Goal: Task Accomplishment & Management: Complete application form

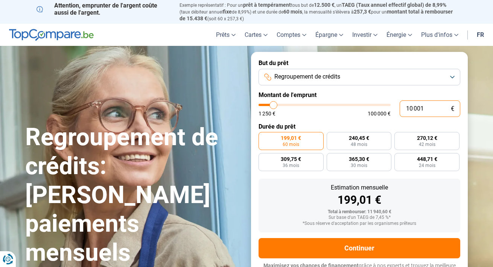
click at [417, 105] on input "10 001" at bounding box center [430, 108] width 61 height 17
type input "9 750"
type input "9750"
type input "10 750"
type input "10750"
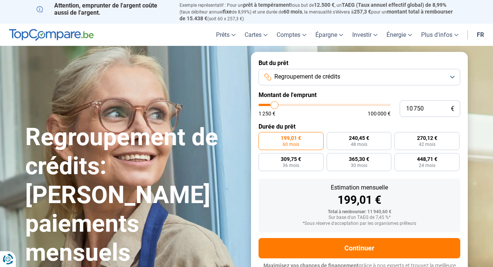
type input "12 750"
type input "12750"
type input "16 250"
type input "16250"
type input "19 750"
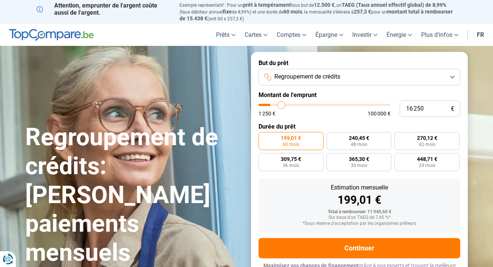
type input "19750"
type input "23 500"
type input "23500"
type input "27 000"
type input "27000"
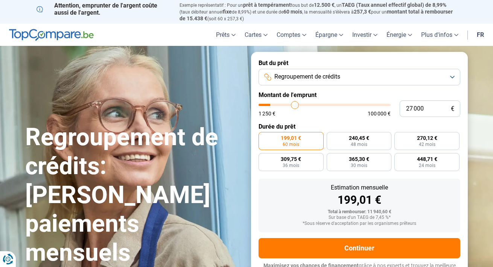
type input "29 000"
type input "29000"
type input "30 250"
type input "30250"
type input "31 250"
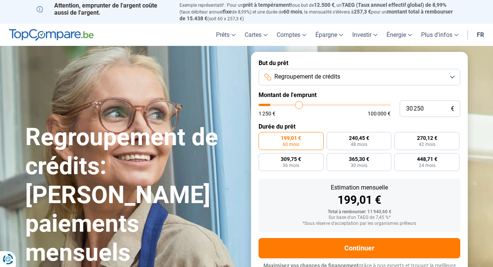
type input "31250"
type input "31 500"
type input "31500"
type input "31 750"
type input "31750"
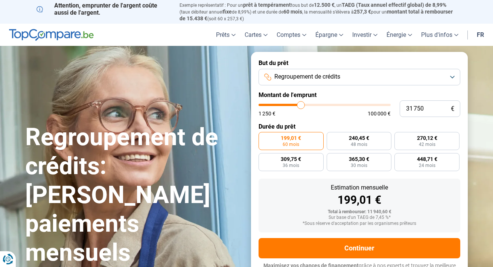
type input "32 000"
type input "32000"
type input "32 500"
type input "32500"
type input "33 000"
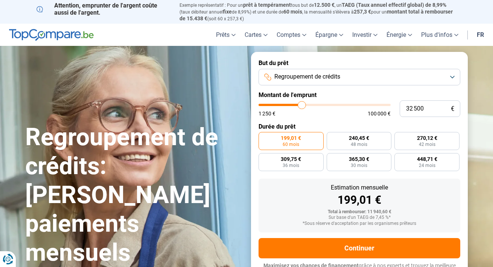
type input "33000"
type input "34 000"
type input "34000"
type input "35 500"
type input "35500"
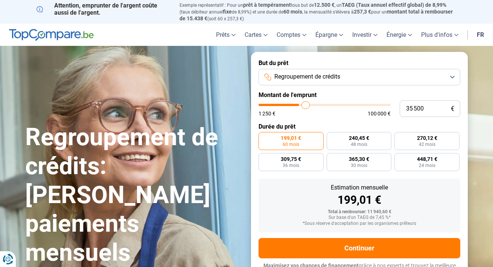
type input "37 250"
type input "37250"
type input "38 750"
type input "38750"
type input "40 500"
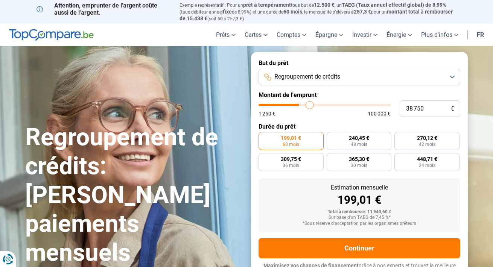
type input "40500"
type input "42 750"
type input "42750"
type input "44 250"
type input "44250"
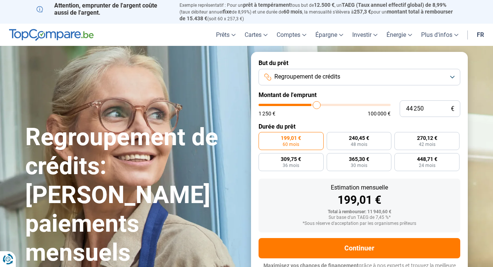
type input "45 750"
type input "45750"
type input "47 250"
type input "47250"
type input "48 250"
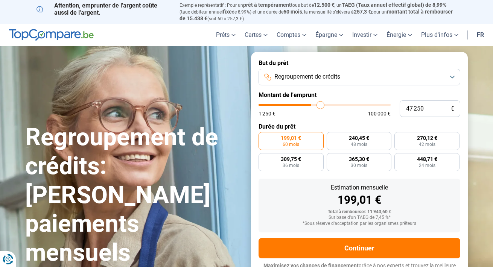
type input "48250"
type input "49 500"
type input "49500"
type input "50 500"
type input "50500"
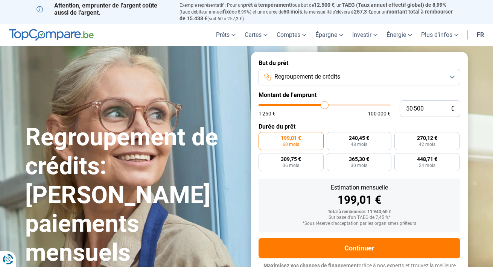
type input "51 750"
type input "51750"
type input "52 750"
type input "52750"
type input "53 750"
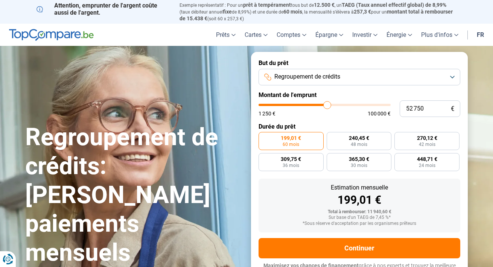
type input "53750"
type input "54 750"
type input "54750"
type input "55 250"
type input "55250"
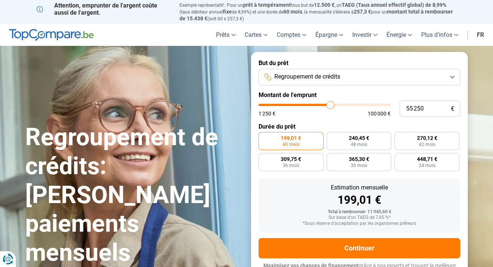
type input "55 750"
type input "55750"
type input "56 750"
type input "56750"
type input "57 250"
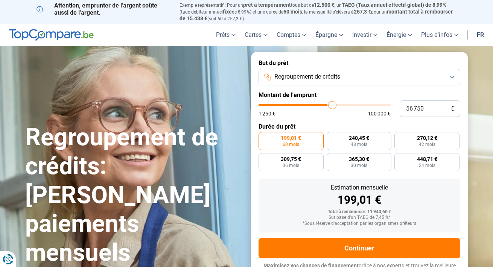
type input "57250"
type input "58 500"
type input "58500"
type input "59 750"
type input "59750"
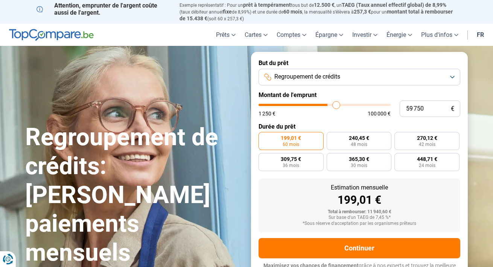
type input "61 500"
type input "61500"
type input "63 500"
type input "63500"
type input "64 500"
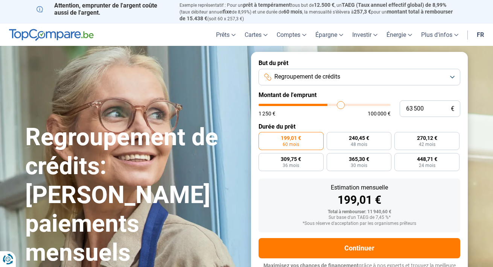
type input "64500"
type input "65 750"
type input "65750"
type input "66 750"
type input "66750"
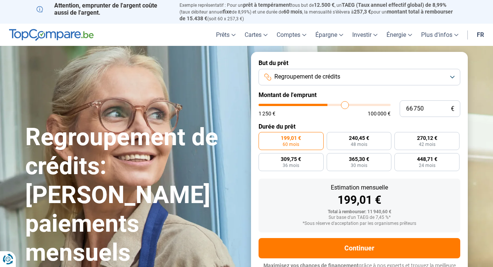
type input "67 000"
type input "67000"
type input "67 250"
type input "67250"
type input "68 000"
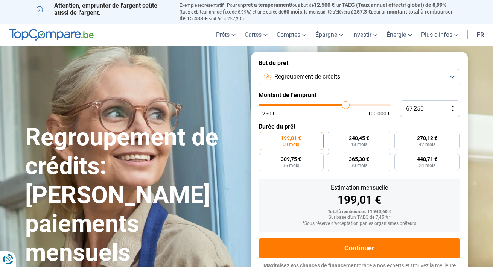
type input "68000"
type input "68 750"
type input "68750"
type input "69 750"
type input "69750"
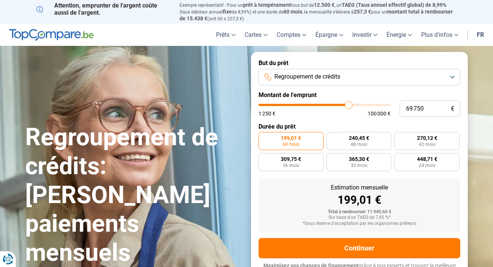
type input "71 000"
type input "71000"
type input "71 750"
type input "71750"
type input "72 500"
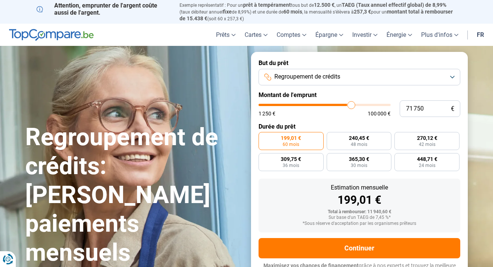
type input "72500"
type input "72 750"
type input "72750"
type input "73 000"
type input "73000"
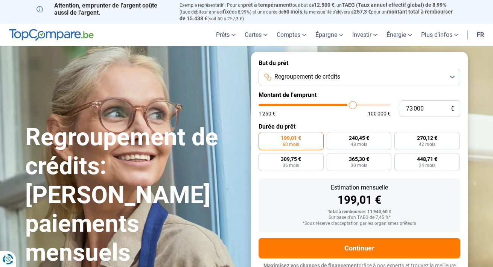
type input "73 250"
type input "73250"
type input "73 500"
type input "73500"
type input "74 000"
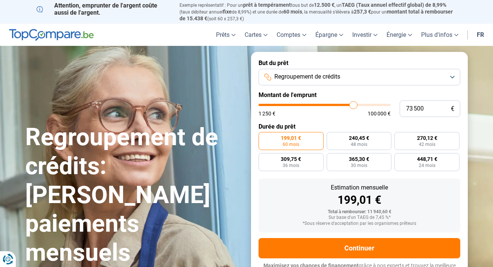
type input "74000"
type input "74 500"
type input "74500"
type input "75 000"
type input "75000"
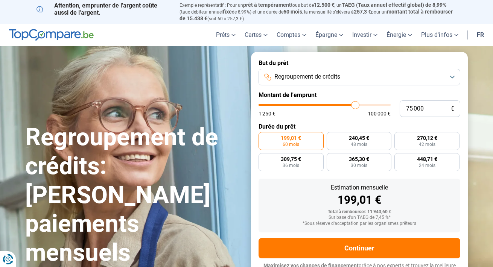
type input "76 000"
type input "76000"
type input "77 250"
type input "77250"
type input "79 000"
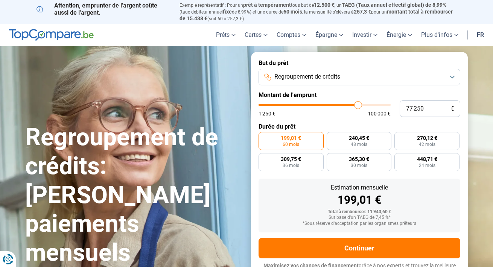
type input "79000"
type input "80 500"
type input "80500"
type input "82 250"
type input "82250"
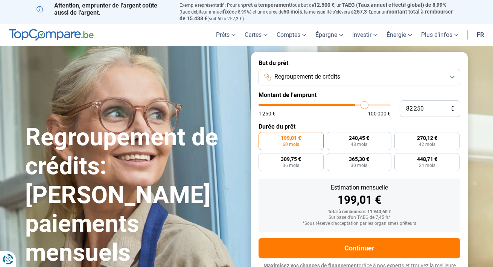
type input "84 000"
type input "84000"
type input "86 250"
type input "86250"
type input "88 000"
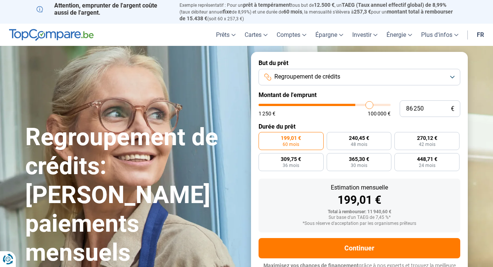
type input "88000"
type input "89 500"
type input "89500"
type input "91 000"
type input "91000"
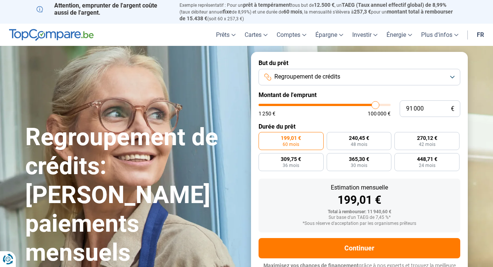
type input "91 750"
type input "91750"
type input "92 750"
type input "92750"
type input "94 750"
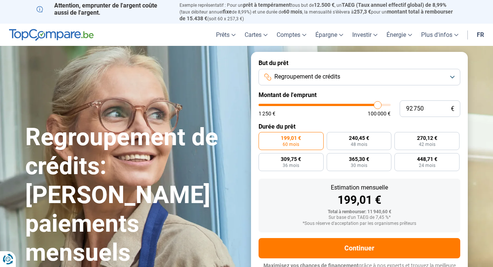
type input "94750"
type input "97 750"
type input "97750"
type input "100 000"
drag, startPoint x: 273, startPoint y: 102, endPoint x: 414, endPoint y: 107, distance: 141.2
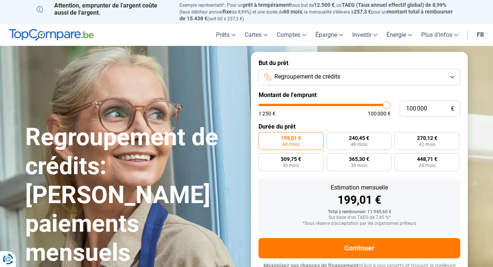
type input "100000"
click at [414, 107] on div "100 000 € 1 250 € 100 000 €" at bounding box center [360, 108] width 202 height 17
radio input "false"
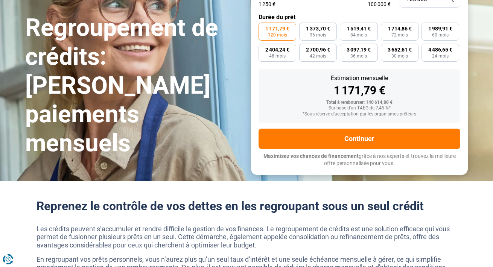
scroll to position [113, 0]
